Goal: Transaction & Acquisition: Purchase product/service

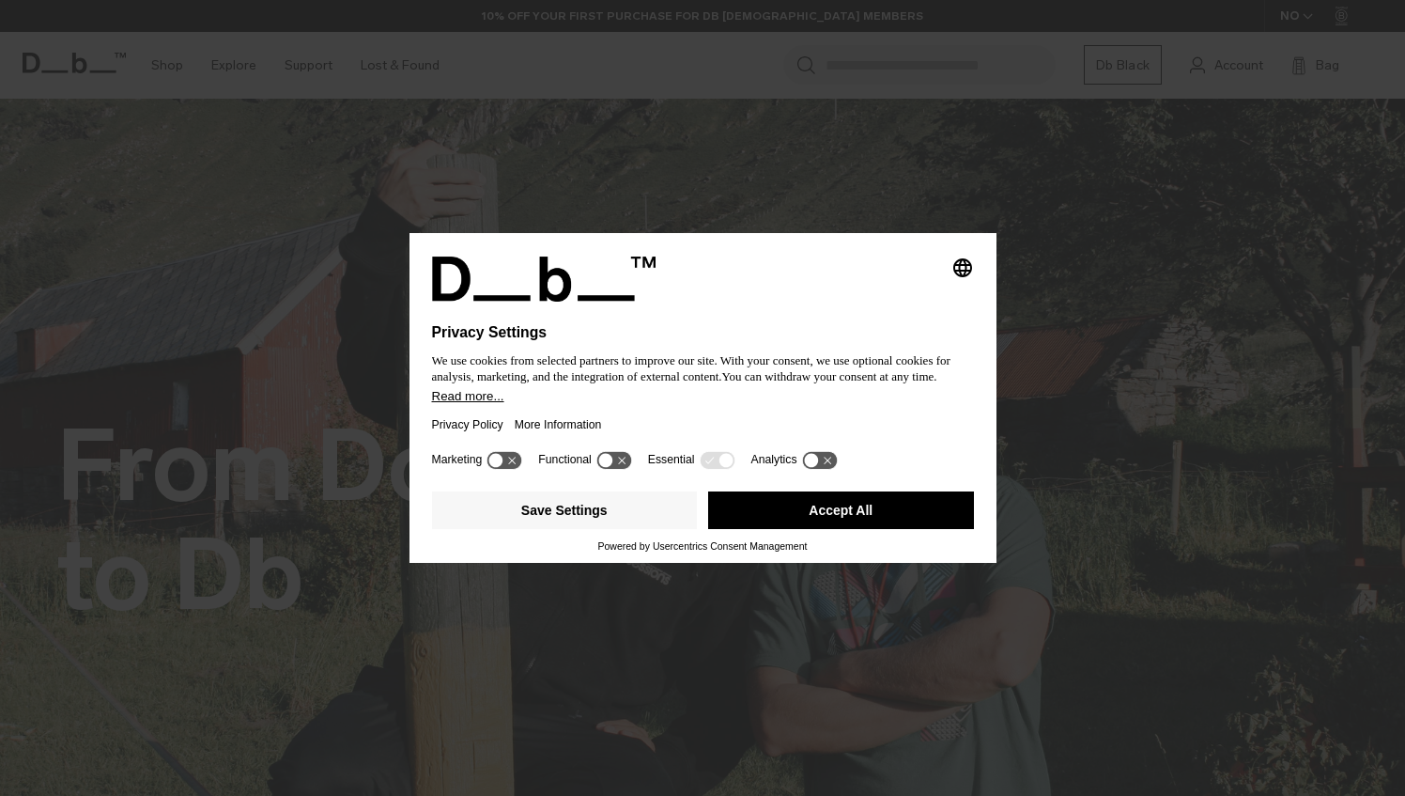
click at [876, 511] on button "Accept All" at bounding box center [841, 510] width 266 height 38
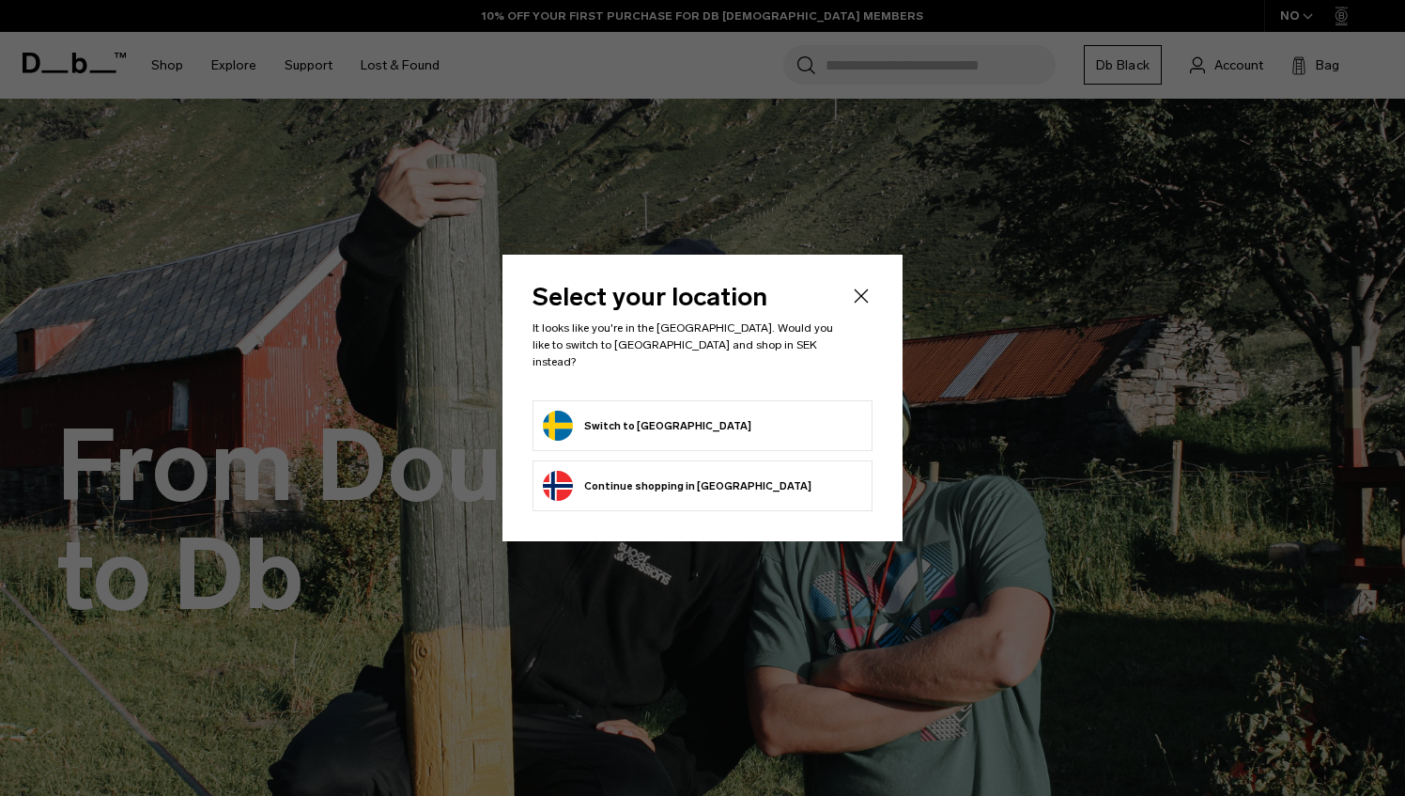
click at [646, 422] on button "Switch to Sweden" at bounding box center [647, 426] width 209 height 30
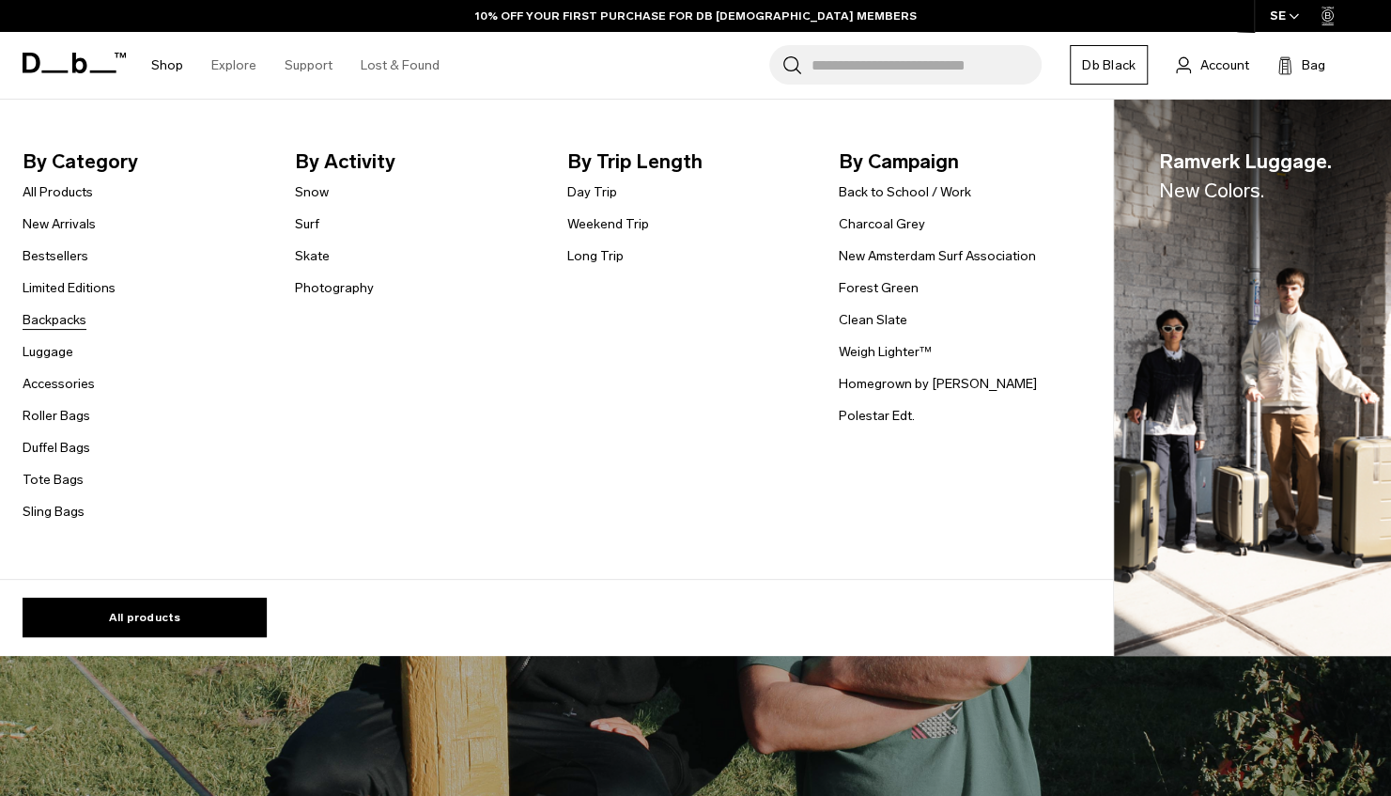
click at [66, 317] on link "Backpacks" at bounding box center [55, 320] width 64 height 20
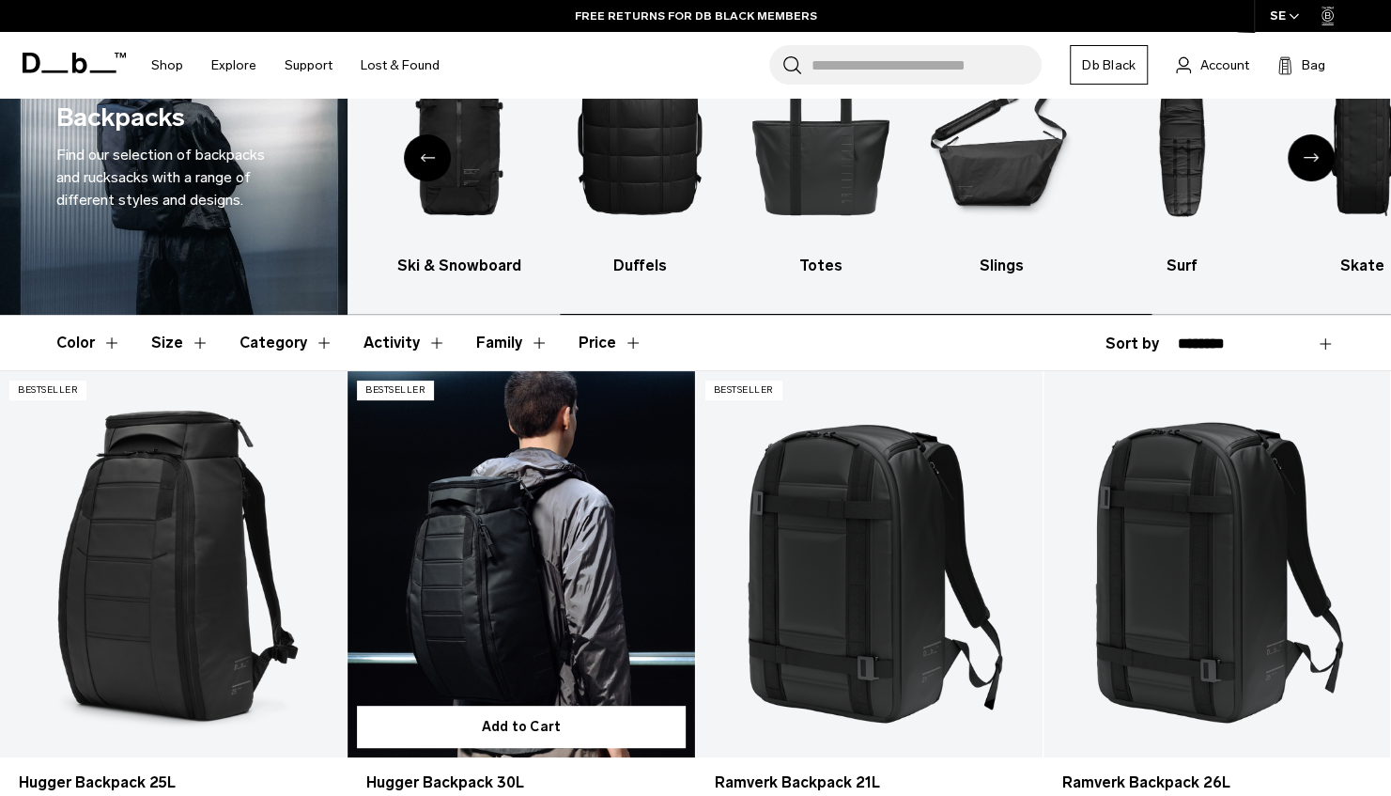
scroll to position [282, 0]
